Goal: Obtain resource: Download file/media

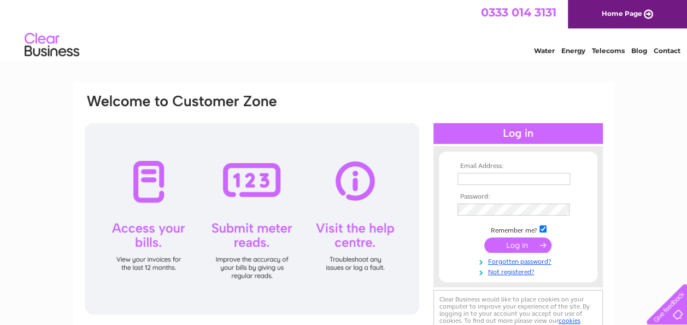
click at [482, 181] on input "text" at bounding box center [513, 179] width 113 height 12
click at [518, 177] on input "text" at bounding box center [514, 179] width 114 height 13
type input "[EMAIL_ADDRESS][DOMAIN_NAME]"
click at [508, 245] on input "submit" at bounding box center [517, 244] width 67 height 15
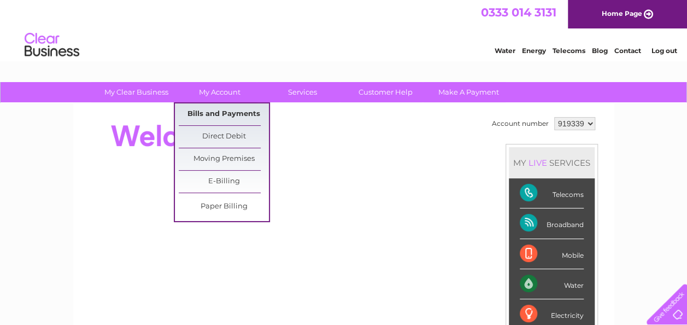
click at [228, 109] on link "Bills and Payments" at bounding box center [224, 114] width 90 height 22
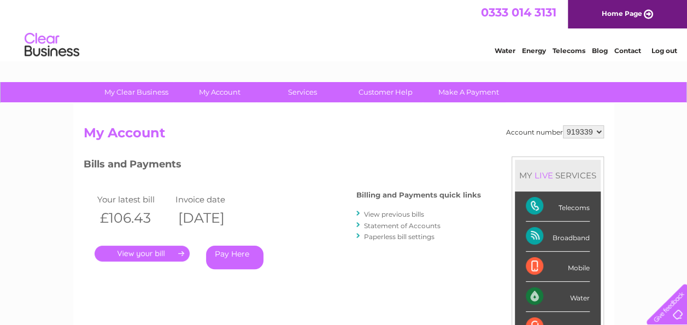
click at [143, 254] on link "." at bounding box center [142, 253] width 95 height 16
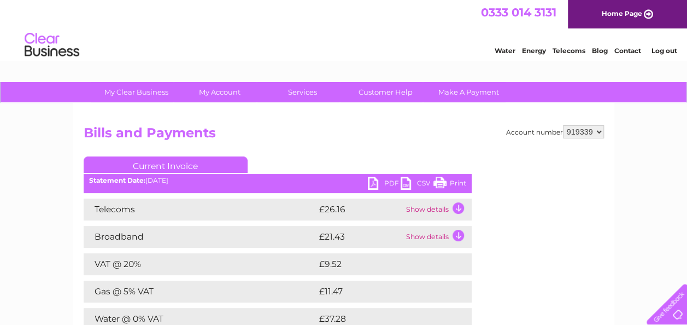
click at [381, 181] on link "PDF" at bounding box center [384, 185] width 33 height 16
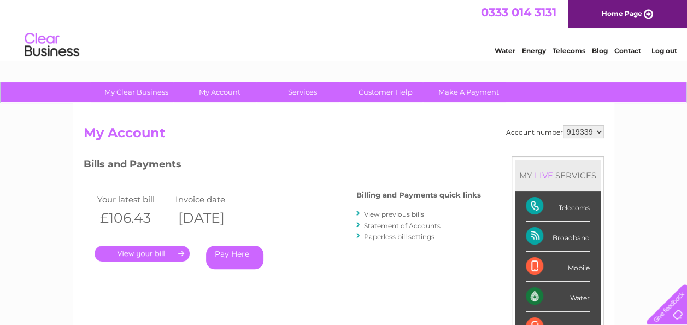
click at [418, 214] on link "View previous bills" at bounding box center [394, 214] width 60 height 8
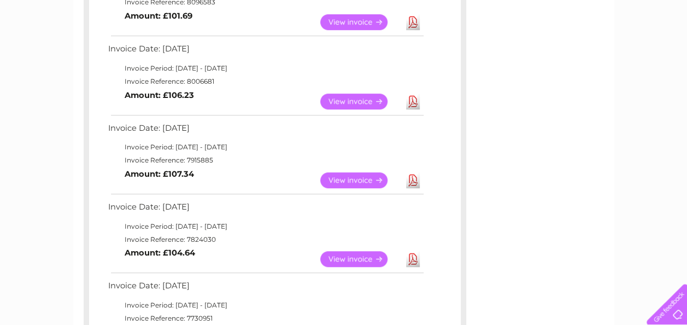
scroll to position [328, 0]
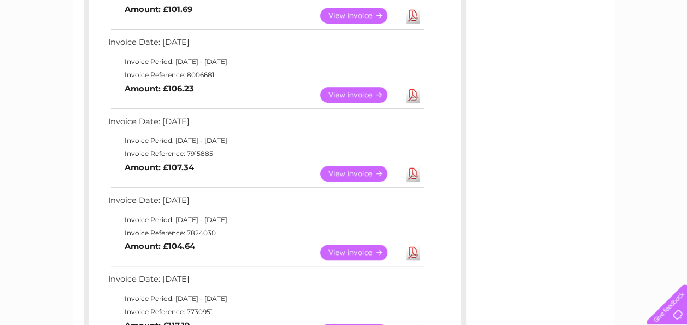
click at [360, 174] on link "View" at bounding box center [360, 174] width 80 height 16
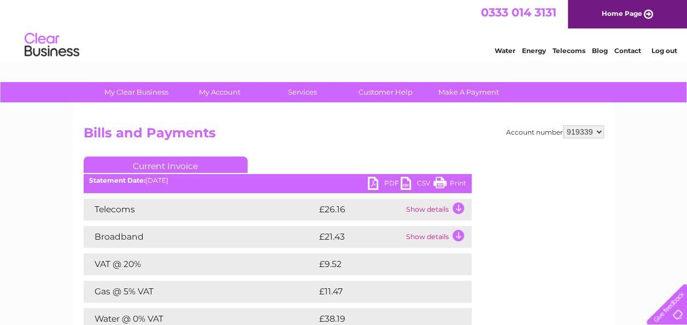
click at [384, 183] on link "PDF" at bounding box center [384, 185] width 33 height 16
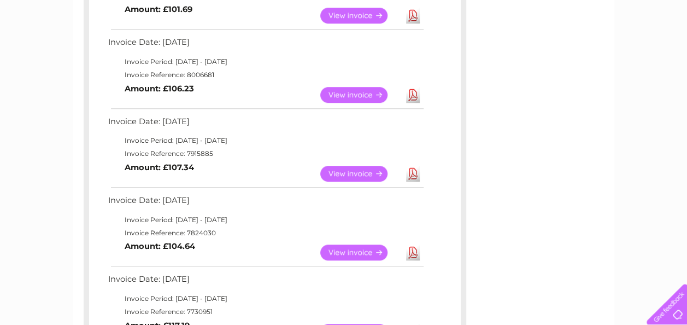
click at [416, 97] on link "Download" at bounding box center [413, 95] width 14 height 16
click at [417, 15] on link "Download" at bounding box center [413, 16] width 14 height 16
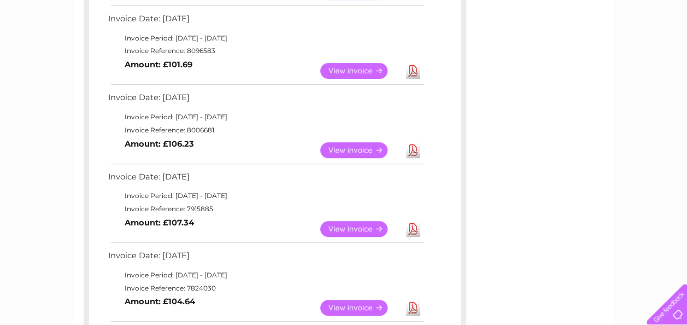
scroll to position [273, 0]
